Goal: Transaction & Acquisition: Purchase product/service

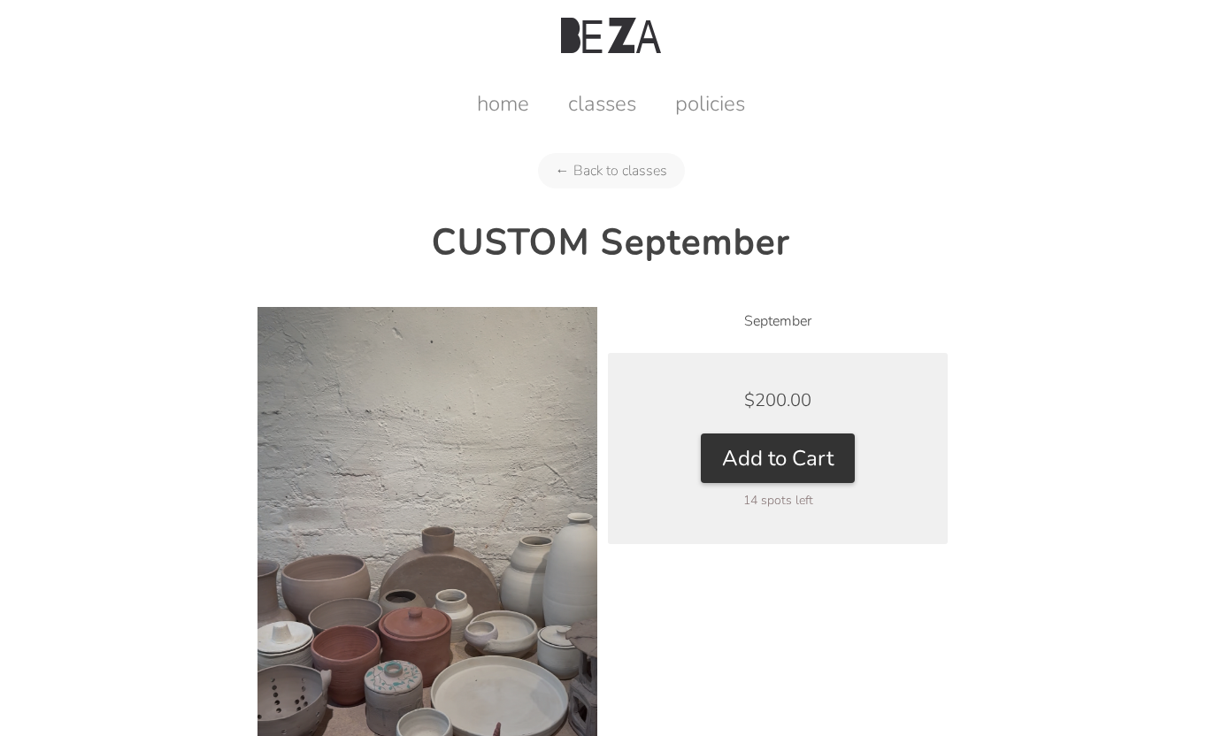
scroll to position [119, 0]
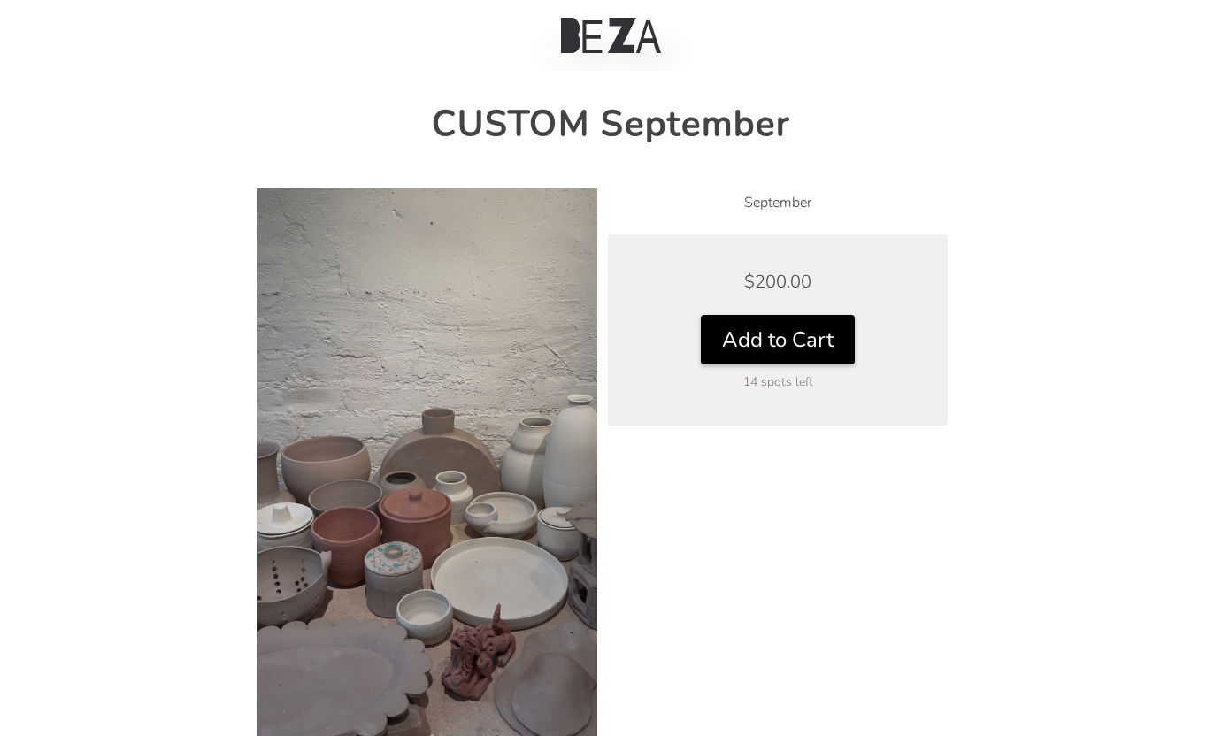
click at [812, 344] on button "Add to Cart" at bounding box center [778, 340] width 154 height 50
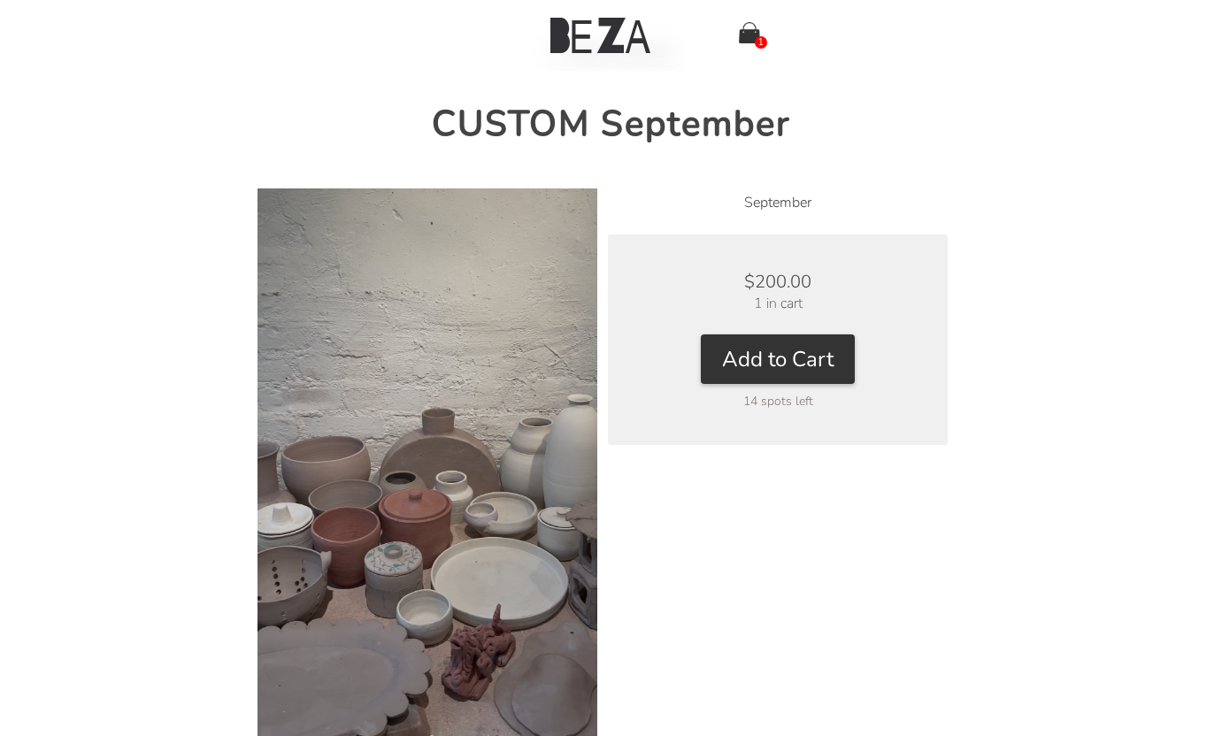
click at [748, 43] on link "1" at bounding box center [749, 35] width 21 height 27
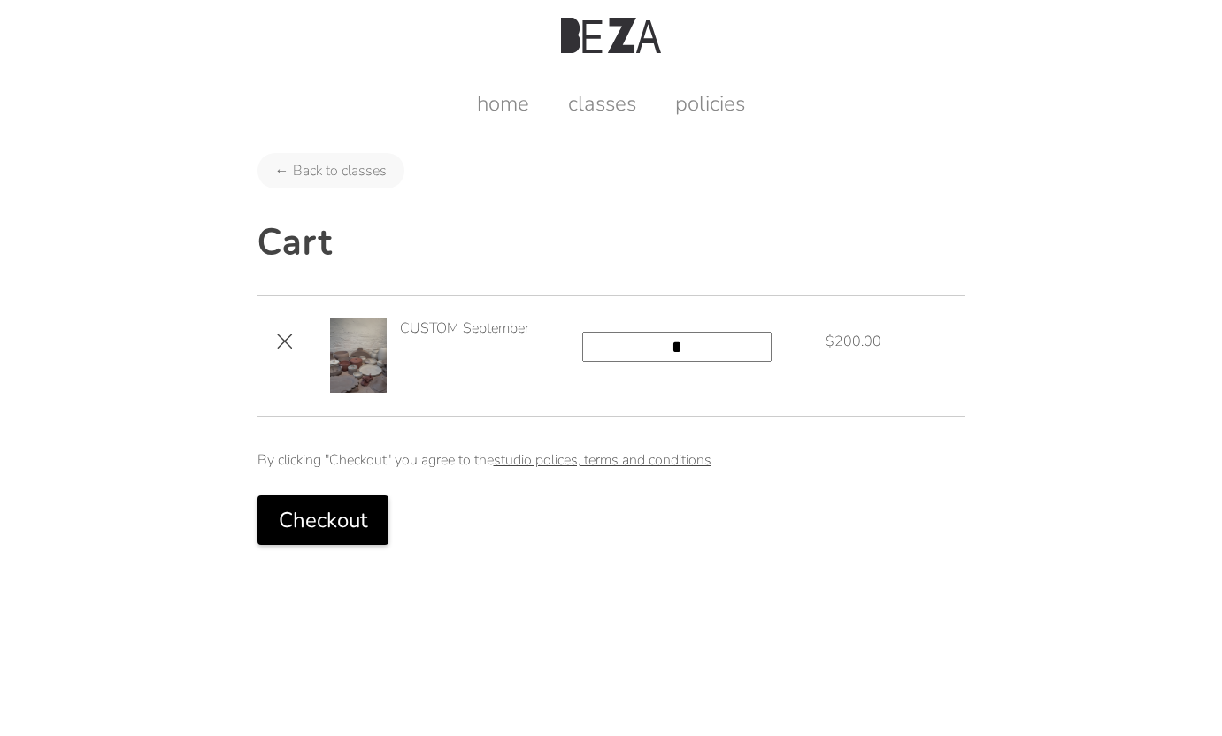
click at [383, 503] on button "Checkout" at bounding box center [322, 521] width 131 height 50
